Goal: Information Seeking & Learning: Learn about a topic

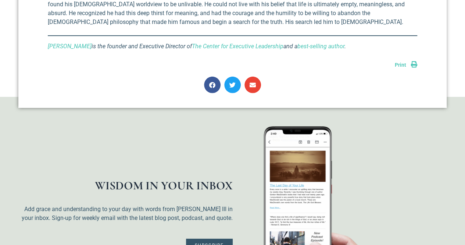
scroll to position [898, 0]
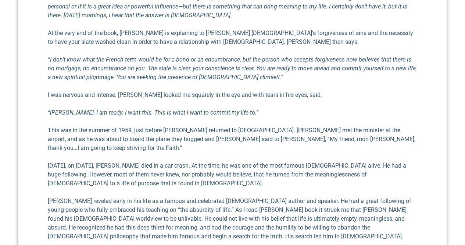
click at [179, 204] on p "[PERSON_NAME] reveled early in his life as a famous and cele­brated [DEMOGRAPHI…" at bounding box center [233, 218] width 370 height 44
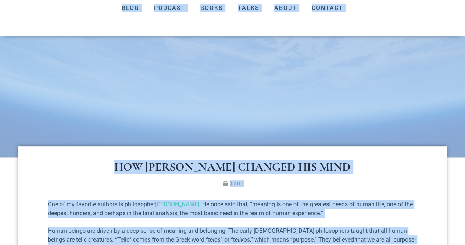
scroll to position [60, 0]
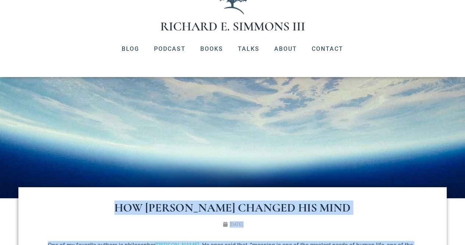
drag, startPoint x: 179, startPoint y: 204, endPoint x: 39, endPoint y: 193, distance: 140.3
copy div "Lor Ipsum Dolorsi Ame Cons Adipisc 23, 3751 Eli se do eiusmodt incidid ut labor…"
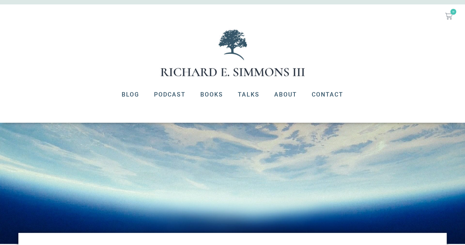
scroll to position [0, 0]
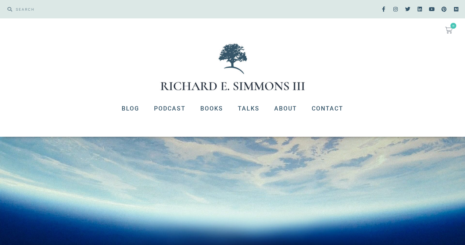
click at [313, 83] on div at bounding box center [232, 67] width 465 height 50
click at [307, 86] on div at bounding box center [232, 67] width 465 height 50
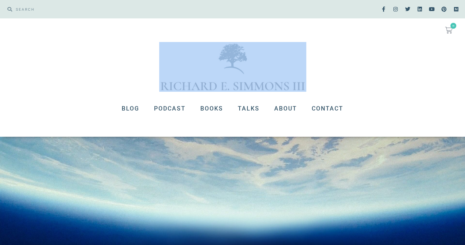
drag, startPoint x: 307, startPoint y: 86, endPoint x: 152, endPoint y: 88, distance: 155.6
click at [152, 88] on div at bounding box center [232, 67] width 465 height 50
copy div
